Goal: Find specific page/section

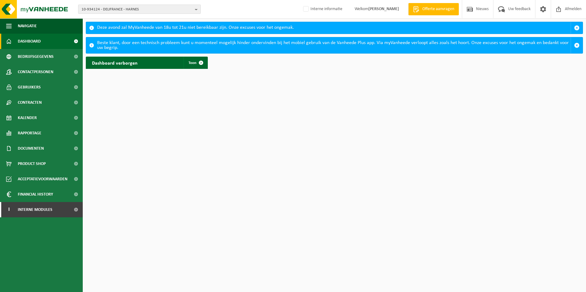
click at [125, 11] on span "10-934124 - DELIFRANCE - HARNES" at bounding box center [137, 9] width 111 height 9
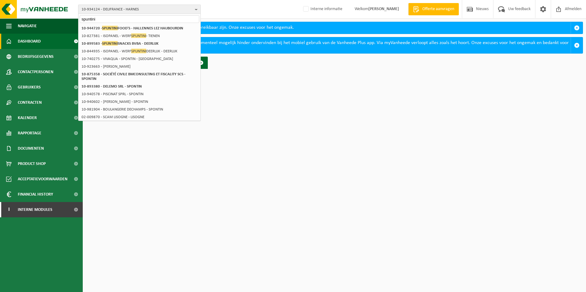
type input "spuntini"
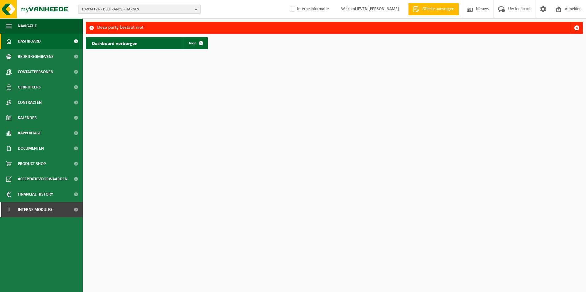
click at [125, 11] on span "10-934124 - DELIFRANCE - HARNES" at bounding box center [137, 9] width 111 height 9
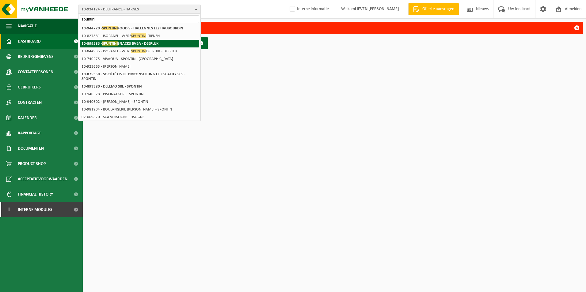
type input "spuntini"
click at [146, 43] on strong "10-899583 - SPUNTINI SNACKS BVBA - DEERLIJK" at bounding box center [120, 43] width 77 height 5
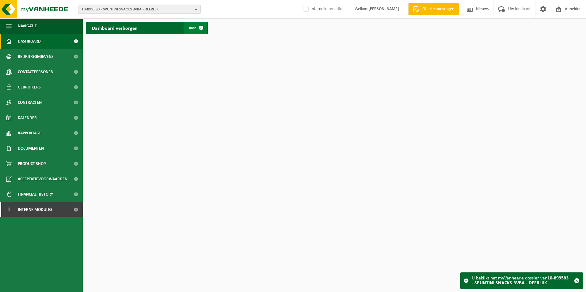
click at [196, 29] on span at bounding box center [201, 28] width 12 height 12
